Goal: Task Accomplishment & Management: Complete application form

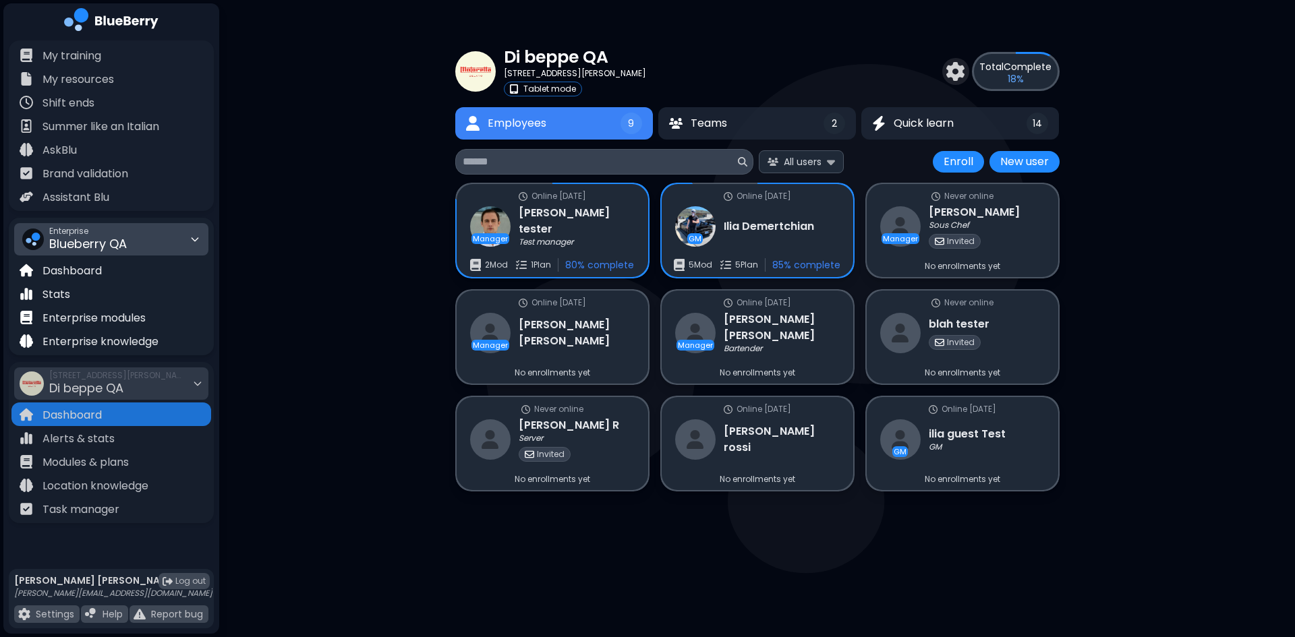
click at [162, 239] on div "Enterprise Blueberry QA" at bounding box center [111, 239] width 194 height 32
click at [102, 289] on span "Kitchen Table" at bounding box center [74, 290] width 65 height 12
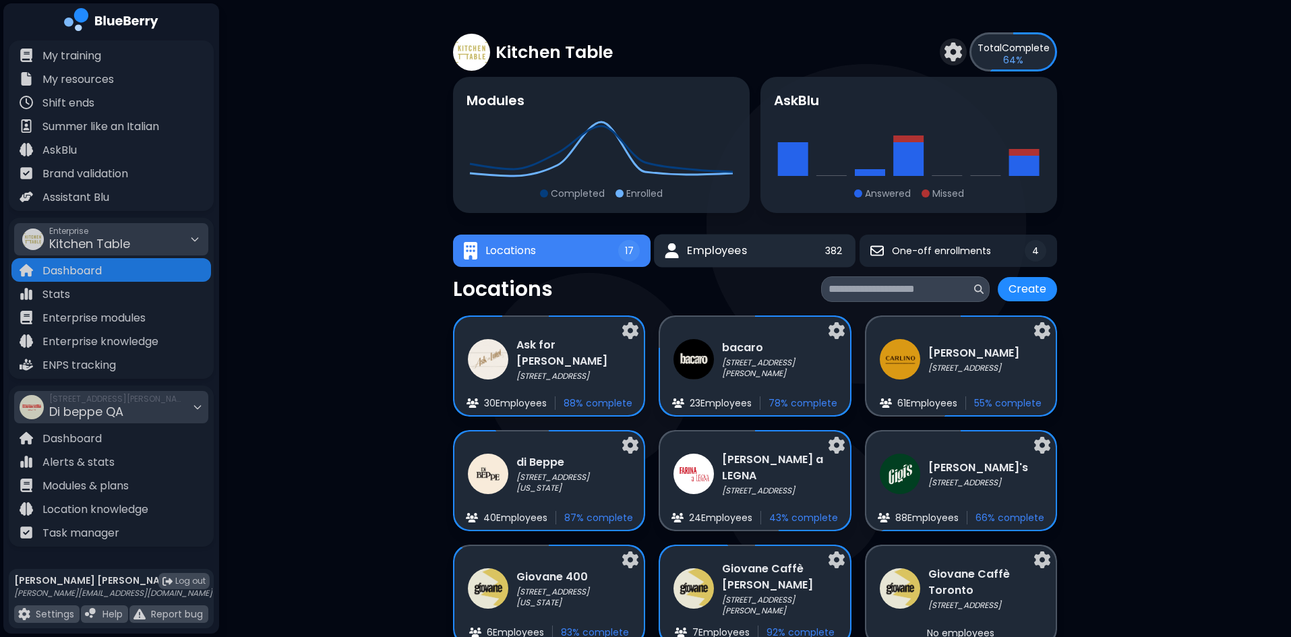
click at [745, 256] on span "Employees" at bounding box center [717, 251] width 60 height 16
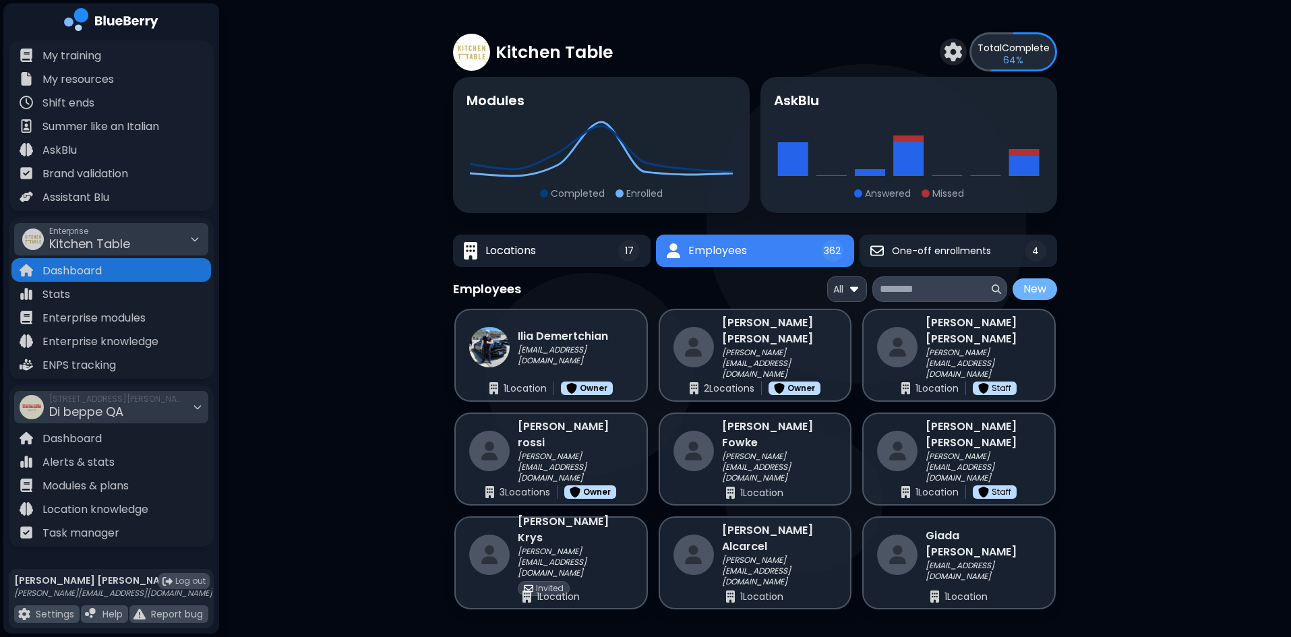
click at [1038, 285] on button "New" at bounding box center [1035, 289] width 45 height 22
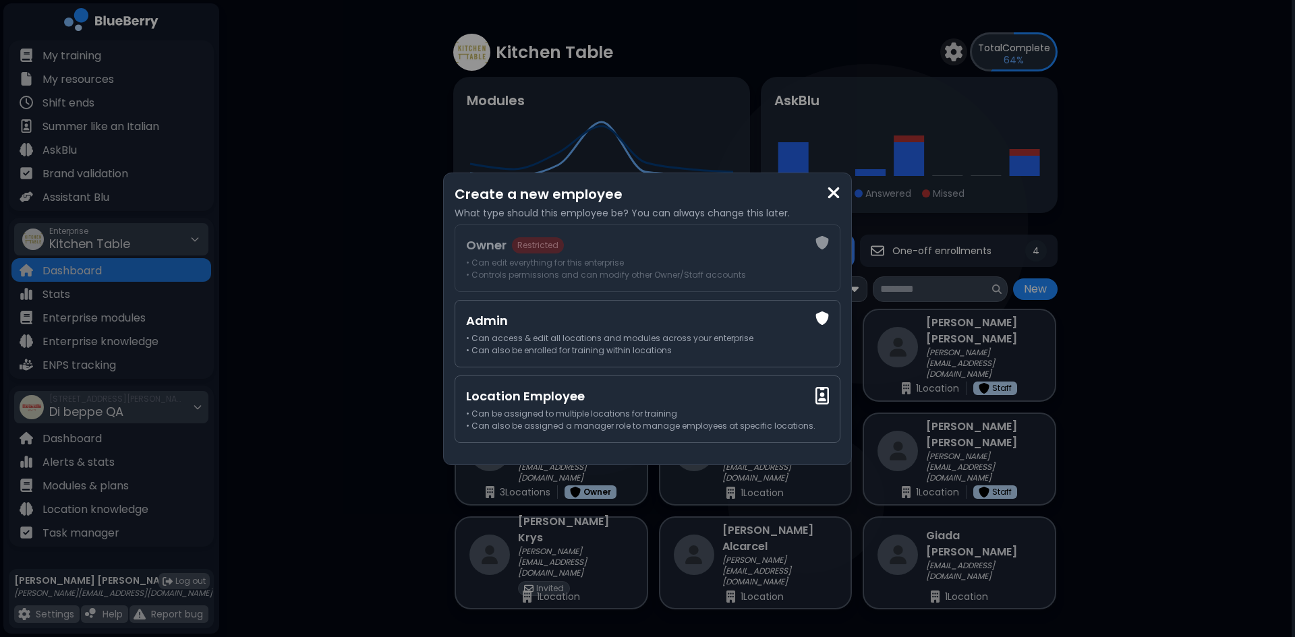
click at [422, 328] on div "Create a new employee What type should this employee be? You can always change …" at bounding box center [647, 318] width 1295 height 637
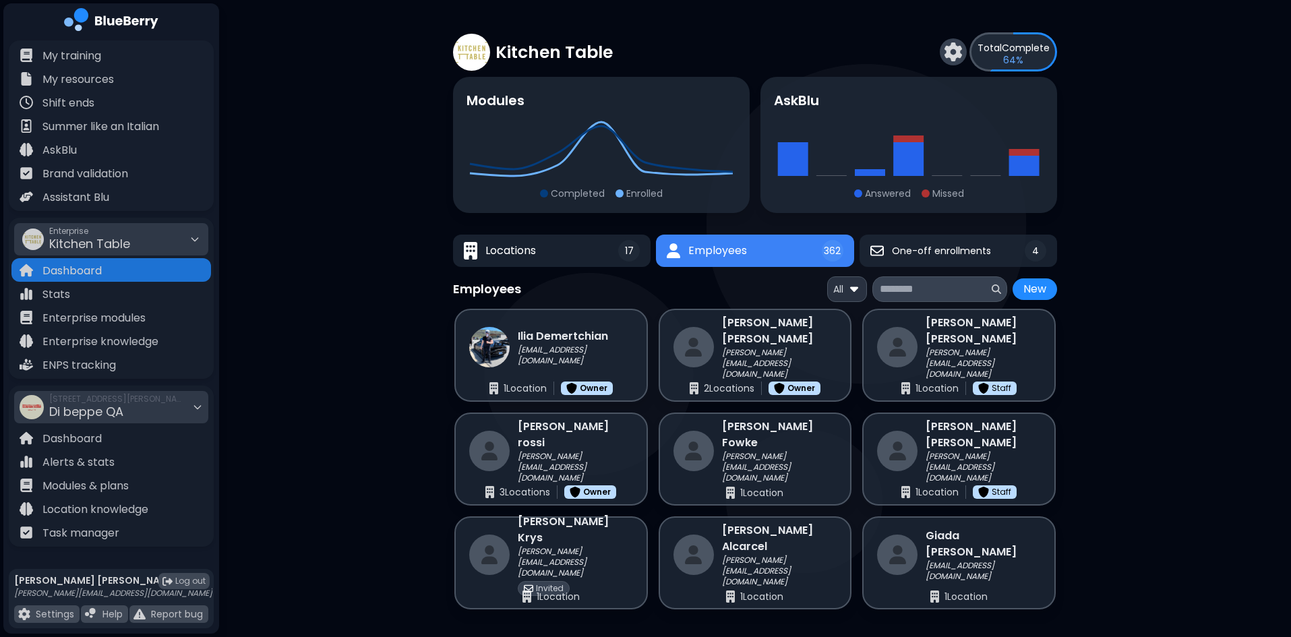
click at [946, 51] on img at bounding box center [953, 51] width 19 height 19
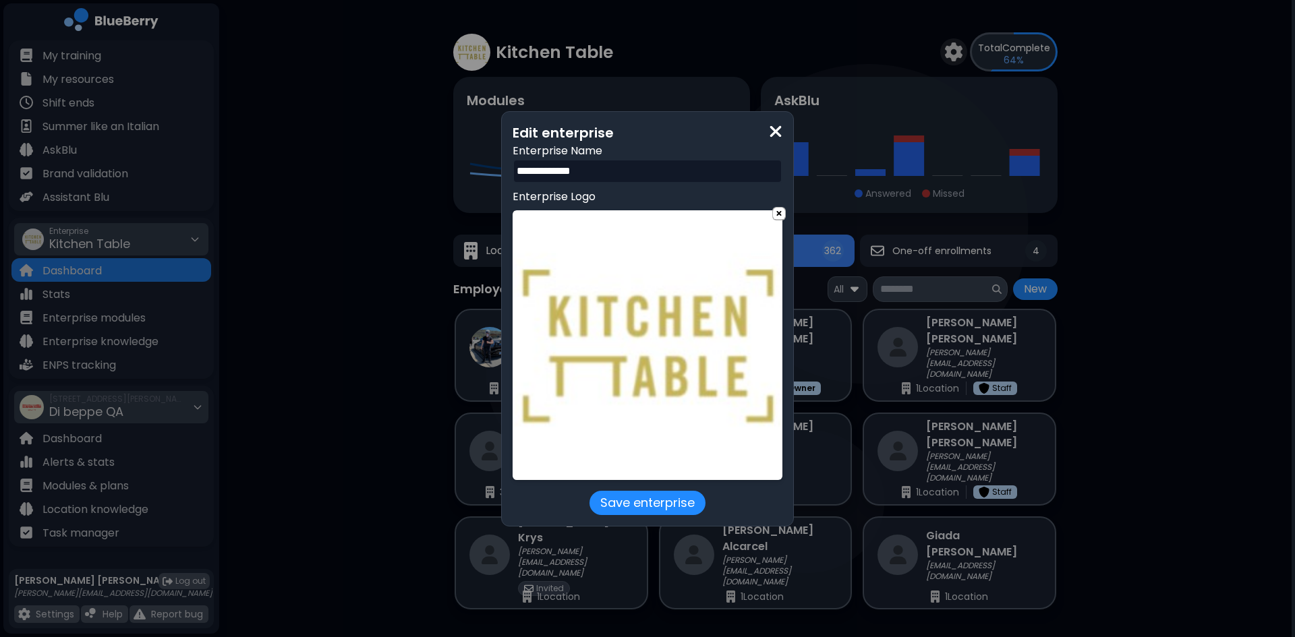
click at [775, 135] on img at bounding box center [775, 132] width 13 height 18
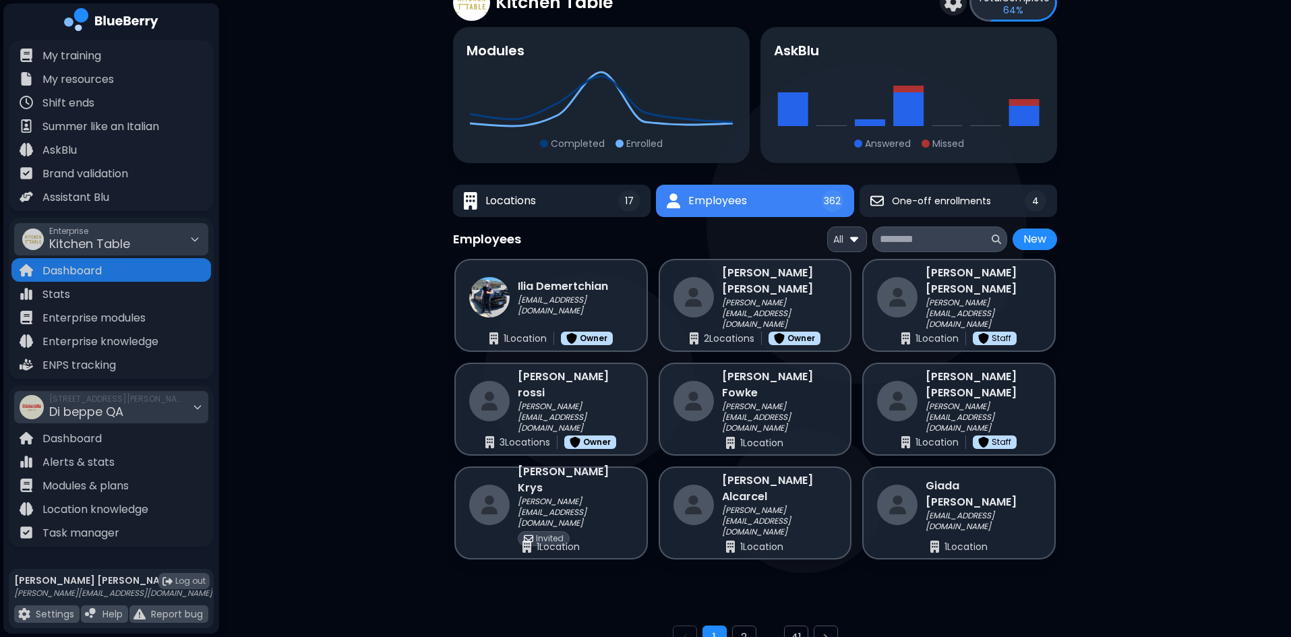
scroll to position [117, 0]
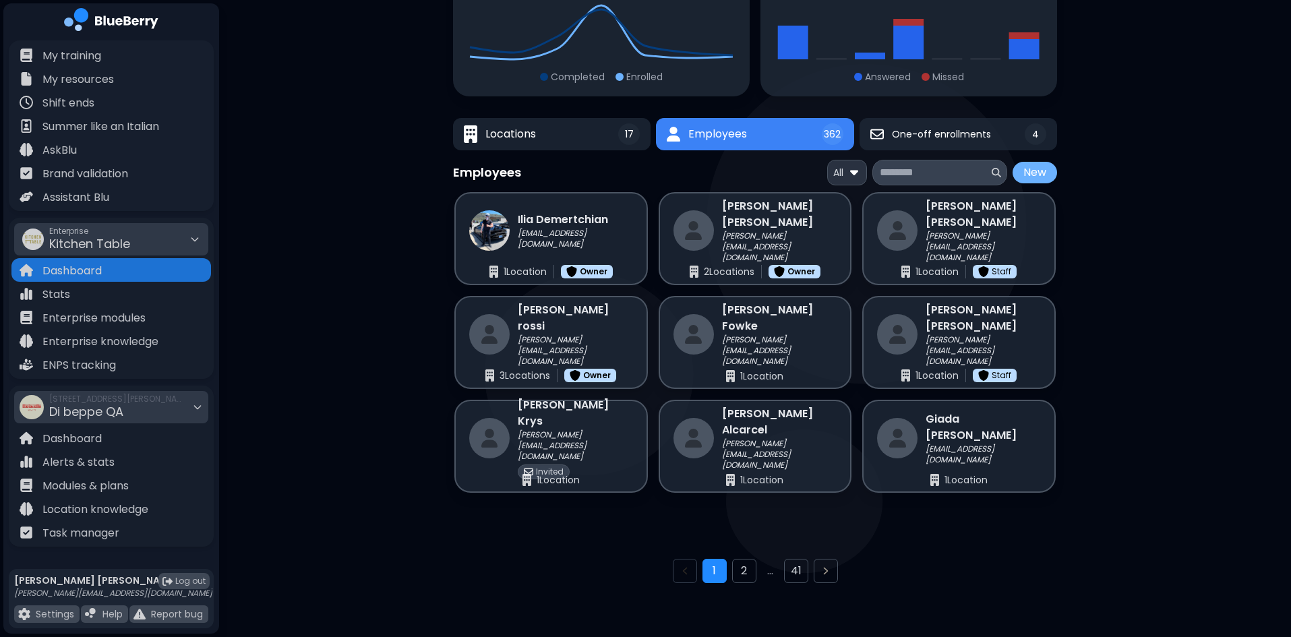
click at [1036, 171] on button "New" at bounding box center [1035, 173] width 45 height 22
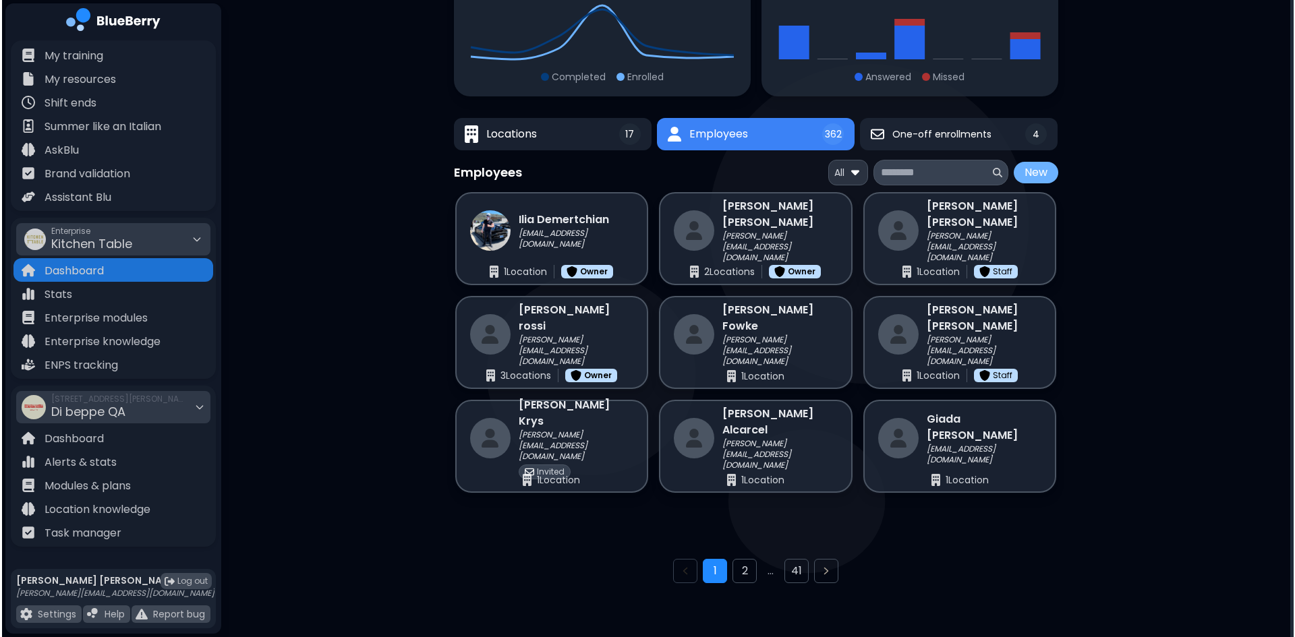
scroll to position [0, 0]
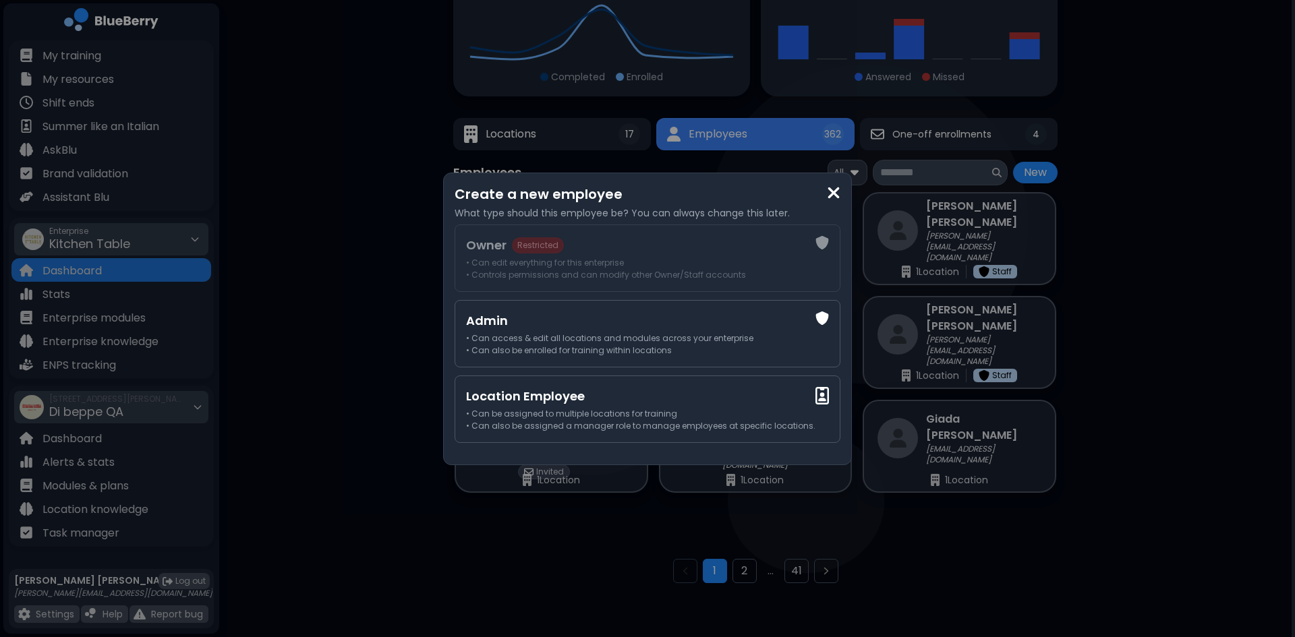
click at [384, 283] on div "Create a new employee What type should this employee be? You can always change …" at bounding box center [647, 318] width 1295 height 637
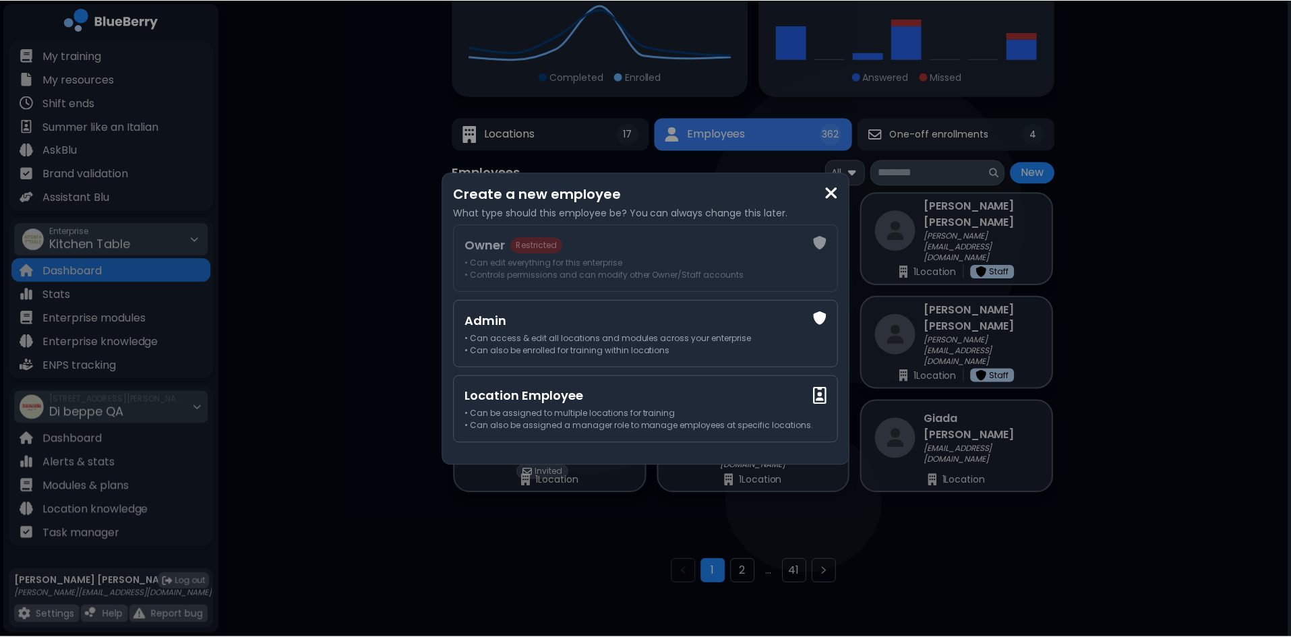
scroll to position [117, 0]
